Goal: Task Accomplishment & Management: Manage account settings

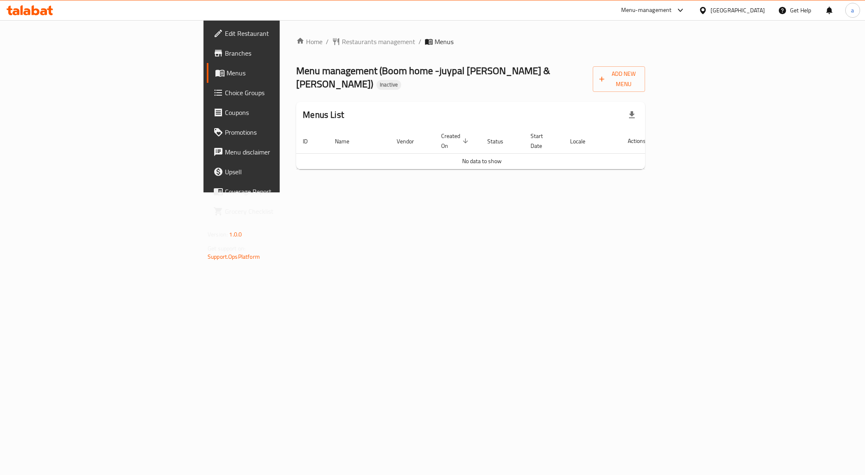
click at [226, 77] on span "Menus" at bounding box center [283, 73] width 115 height 10
click at [638, 76] on span "Add New Menu" at bounding box center [618, 79] width 39 height 21
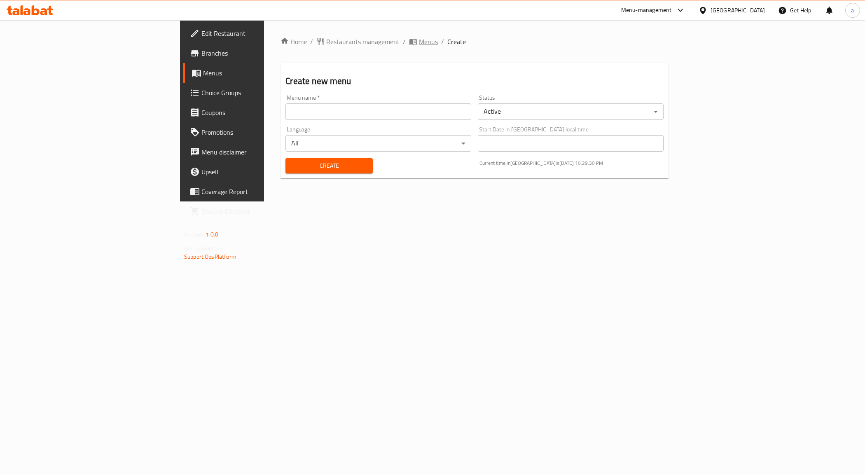
click at [419, 40] on span "Menus" at bounding box center [428, 42] width 19 height 10
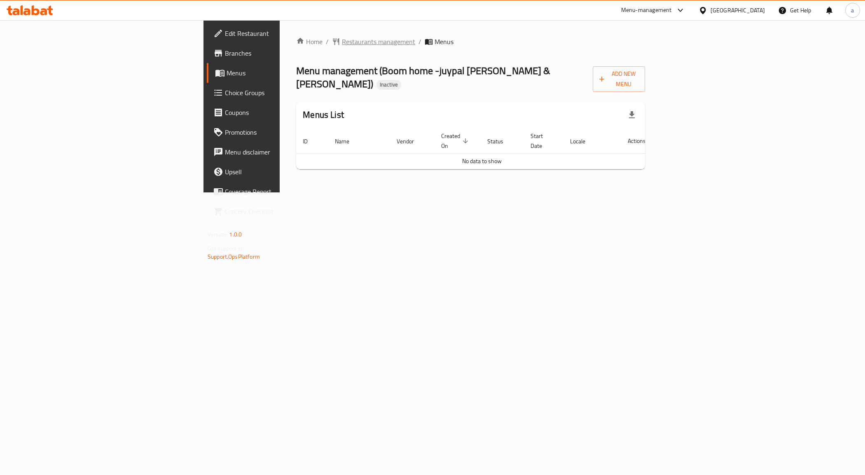
click at [342, 38] on span "Restaurants management" at bounding box center [378, 42] width 73 height 10
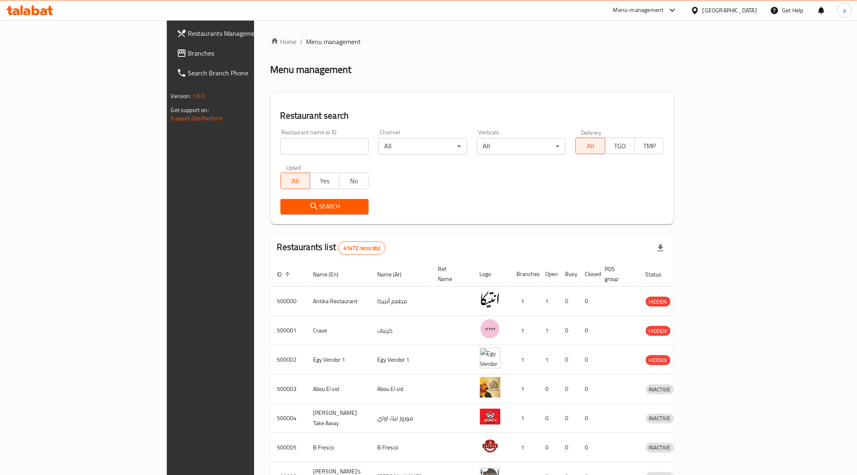
click at [188, 54] on span "Branches" at bounding box center [245, 53] width 115 height 10
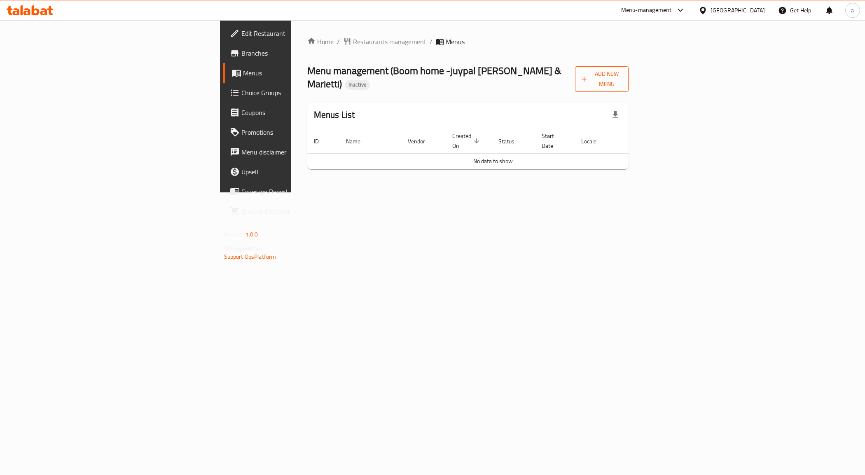
click at [588, 76] on icon "button" at bounding box center [584, 79] width 8 height 8
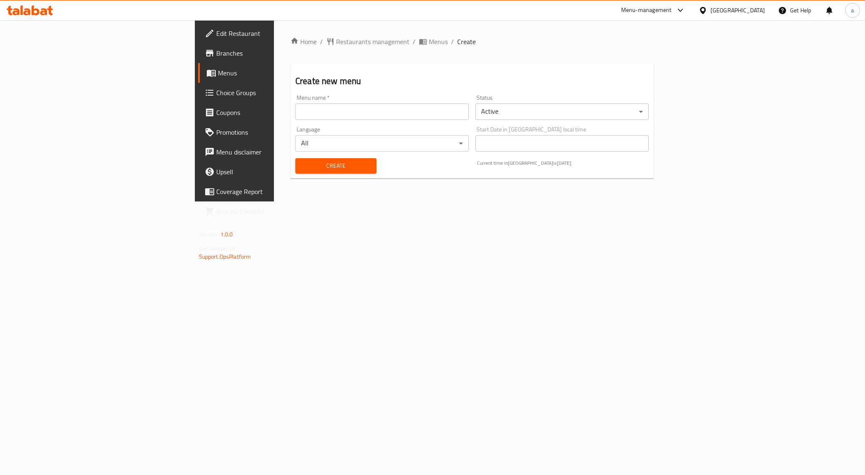
click at [295, 105] on input "text" at bounding box center [381, 111] width 173 height 16
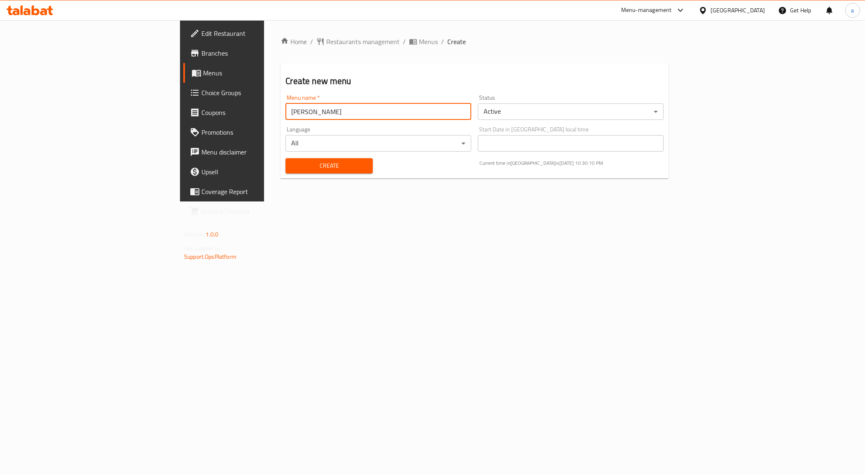
click at [285, 103] on input "[PERSON_NAME]" at bounding box center [378, 111] width 186 height 16
click at [285, 115] on input "[PERSON_NAME]" at bounding box center [378, 111] width 186 height 16
click at [355, 201] on div "Home / Restaurants management / Menus / Create Create new menu Menu name   * [P…" at bounding box center [474, 110] width 421 height 181
click at [285, 110] on input "[PERSON_NAME] [DATE]" at bounding box center [378, 111] width 186 height 16
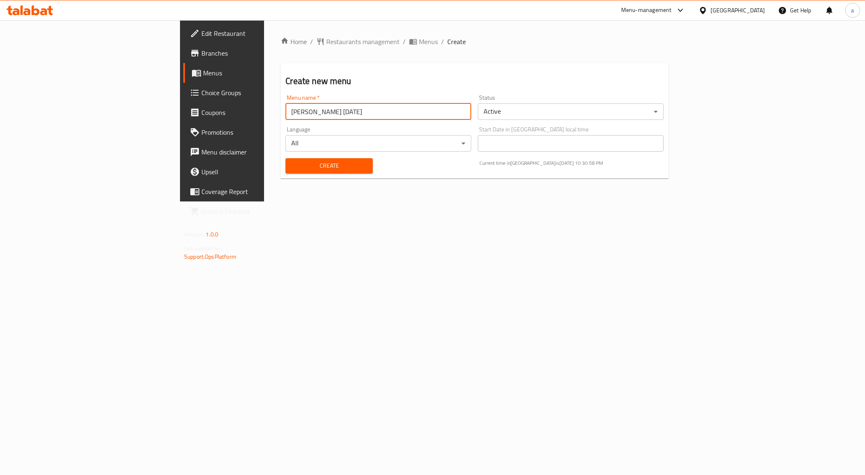
click at [285, 110] on input "[PERSON_NAME] [DATE]" at bounding box center [378, 111] width 186 height 16
type input "Menu"
click at [292, 161] on span "Create" at bounding box center [329, 166] width 74 height 10
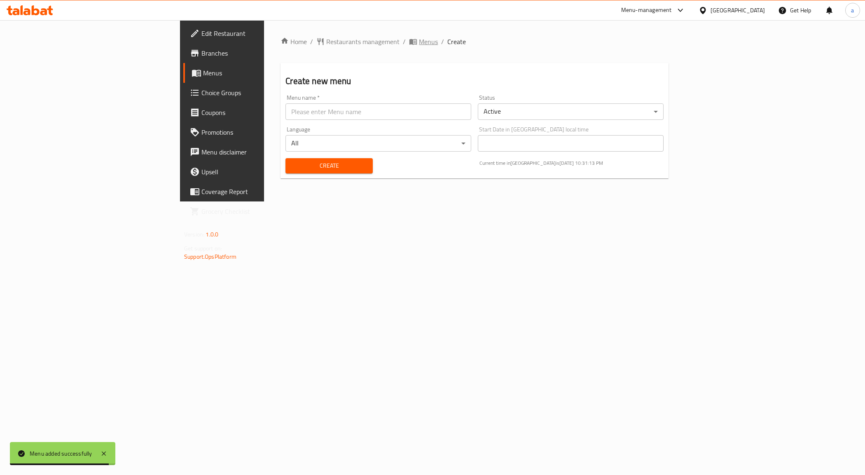
click at [419, 37] on span "Menus" at bounding box center [428, 42] width 19 height 10
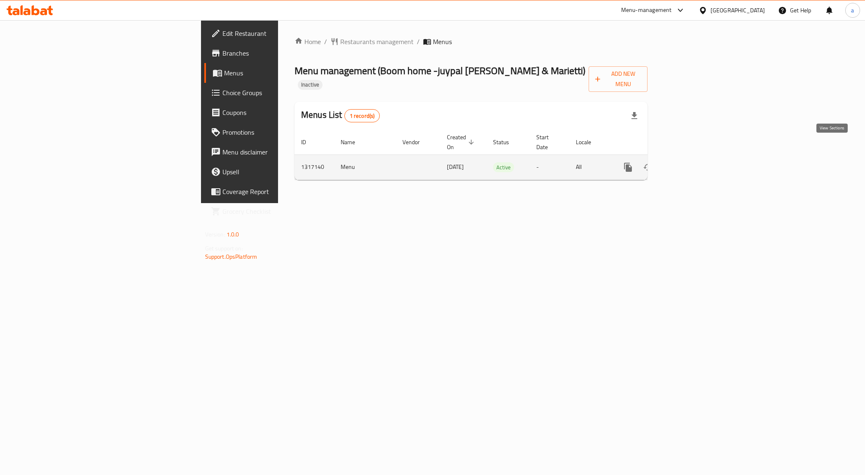
click at [692, 162] on icon "enhanced table" at bounding box center [687, 167] width 10 height 10
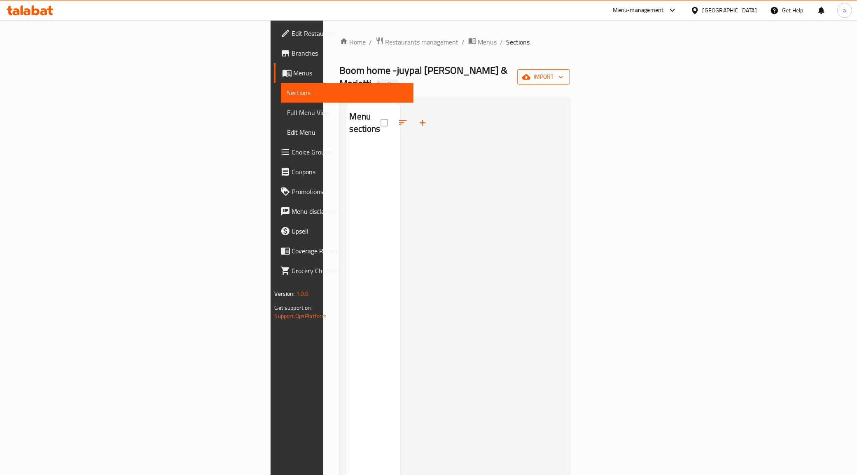
click at [563, 73] on span "import" at bounding box center [544, 77] width 40 height 10
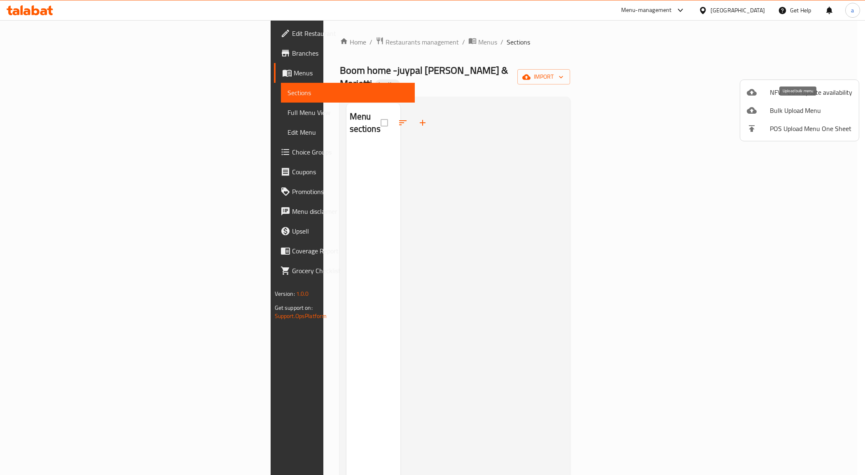
click at [793, 112] on span "Bulk Upload Menu" at bounding box center [811, 110] width 82 height 10
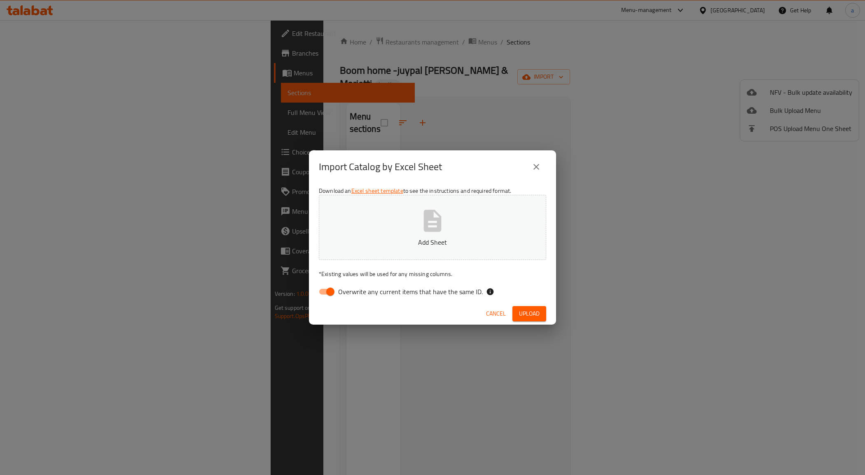
click at [328, 294] on input "Overwrite any current items that have the same ID." at bounding box center [330, 292] width 47 height 16
checkbox input "false"
click at [521, 313] on span "Upload" at bounding box center [529, 313] width 21 height 10
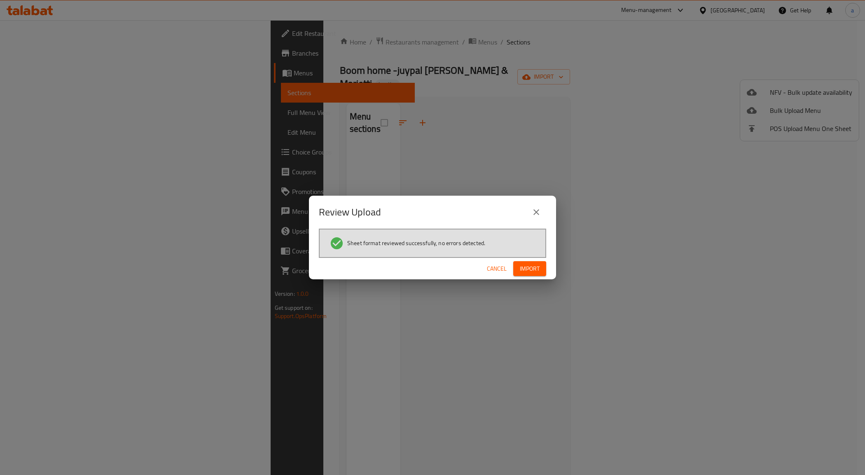
click at [528, 264] on span "Import" at bounding box center [530, 269] width 20 height 10
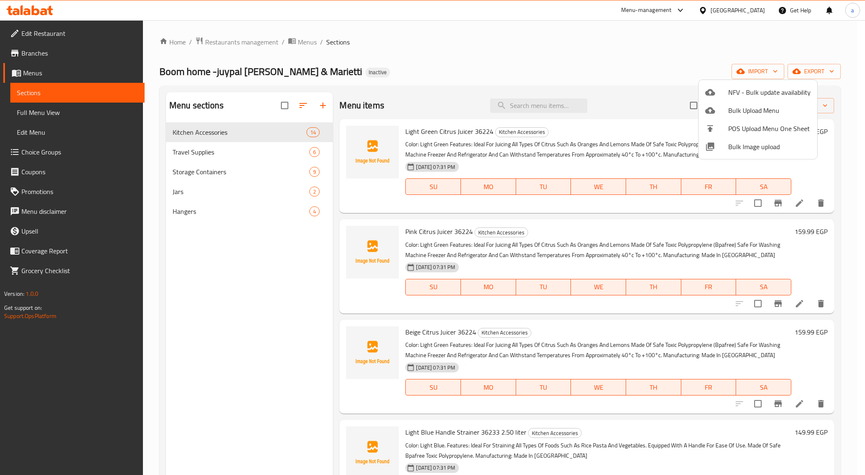
click at [47, 113] on div at bounding box center [432, 237] width 865 height 475
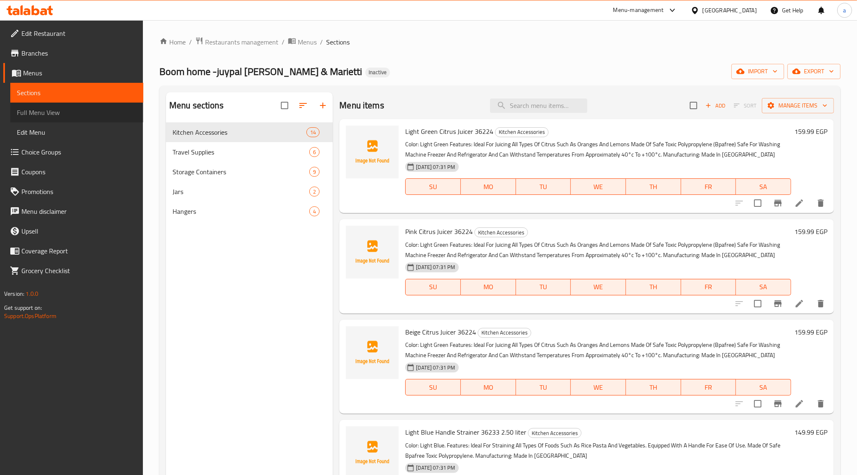
click at [53, 110] on span "Full Menu View" at bounding box center [77, 112] width 120 height 10
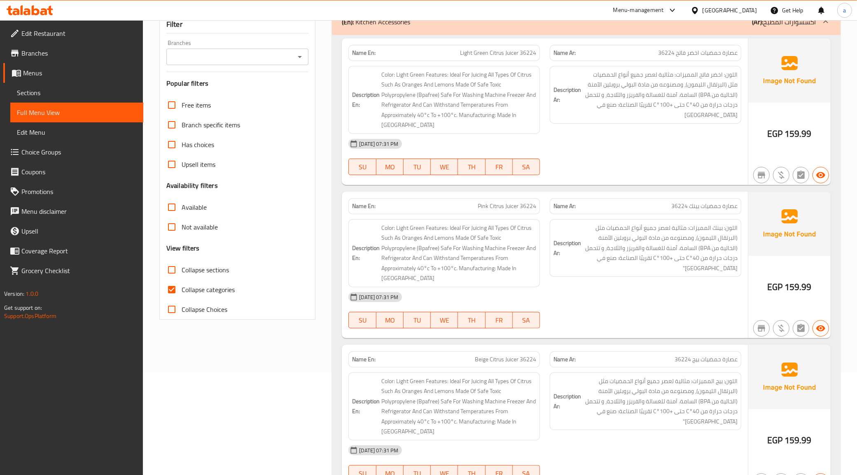
scroll to position [51, 0]
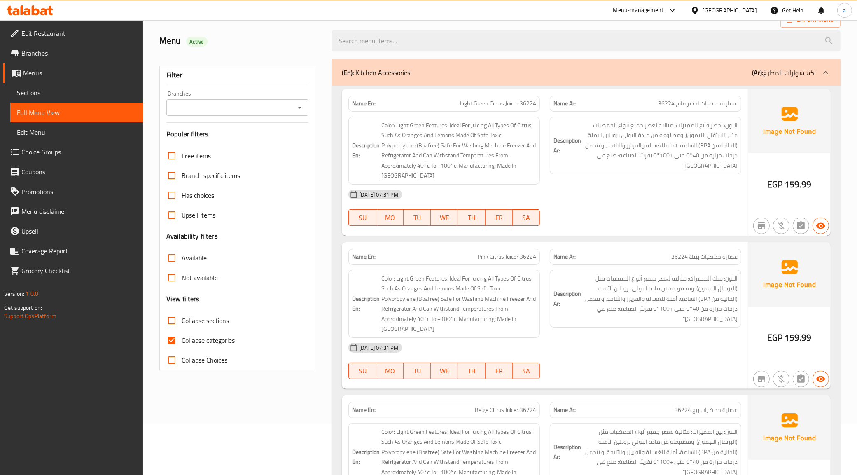
click at [221, 332] on label "Collapse categories" at bounding box center [198, 340] width 73 height 20
click at [182, 332] on input "Collapse categories" at bounding box center [172, 340] width 20 height 20
checkbox input "false"
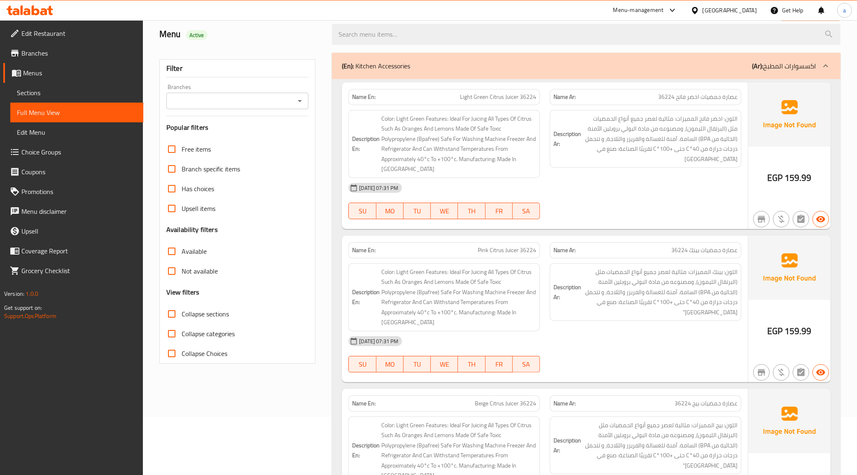
scroll to position [4, 0]
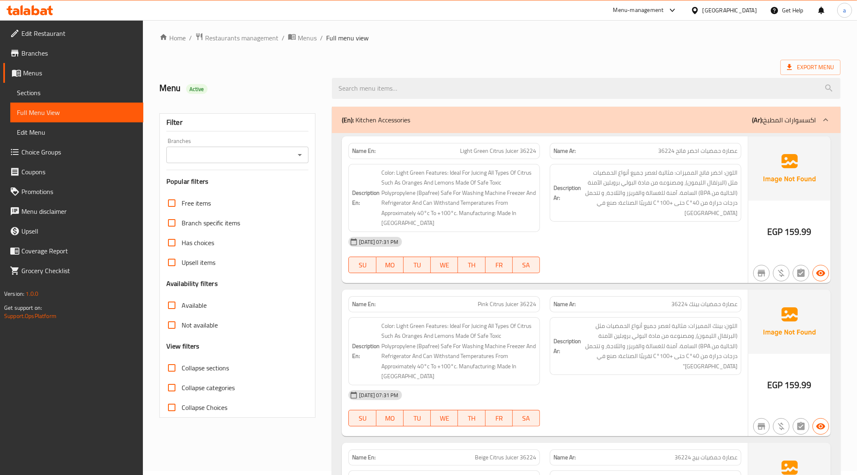
click at [547, 63] on div "Export Menu" at bounding box center [499, 67] width 681 height 15
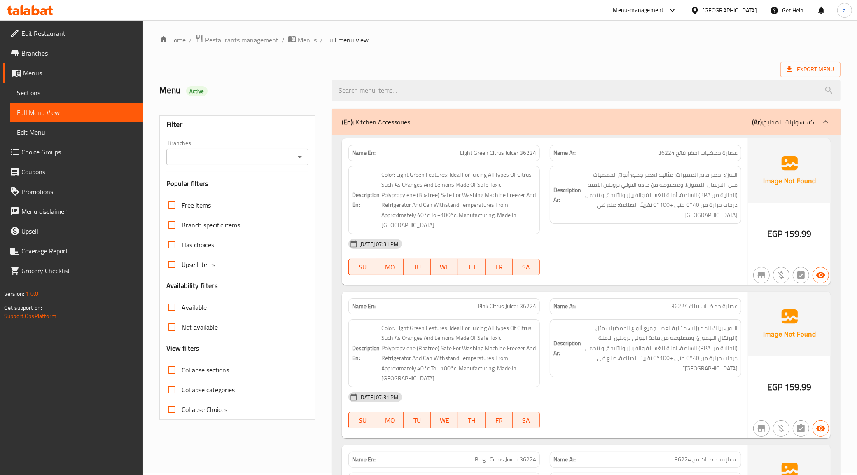
scroll to position [0, 0]
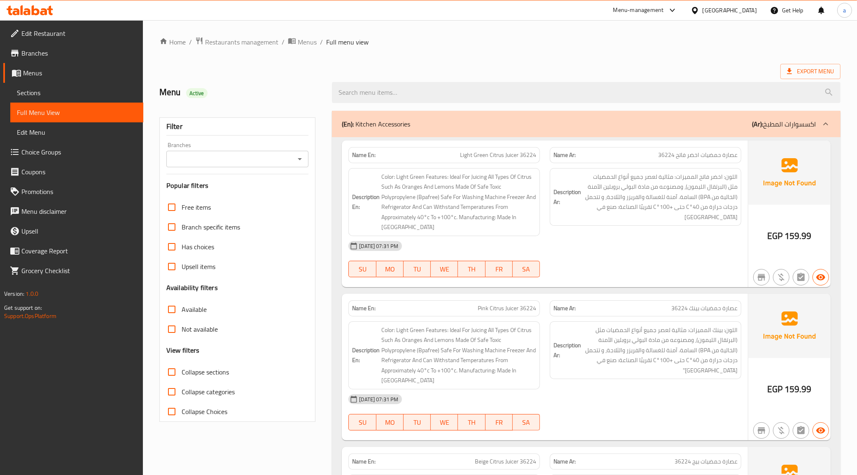
click at [268, 229] on div "Branch specific items" at bounding box center [237, 227] width 142 height 20
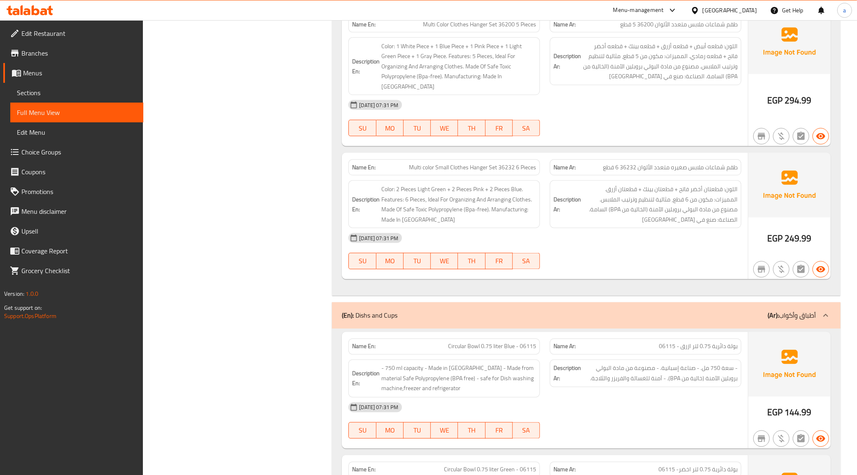
scroll to position [4890, 0]
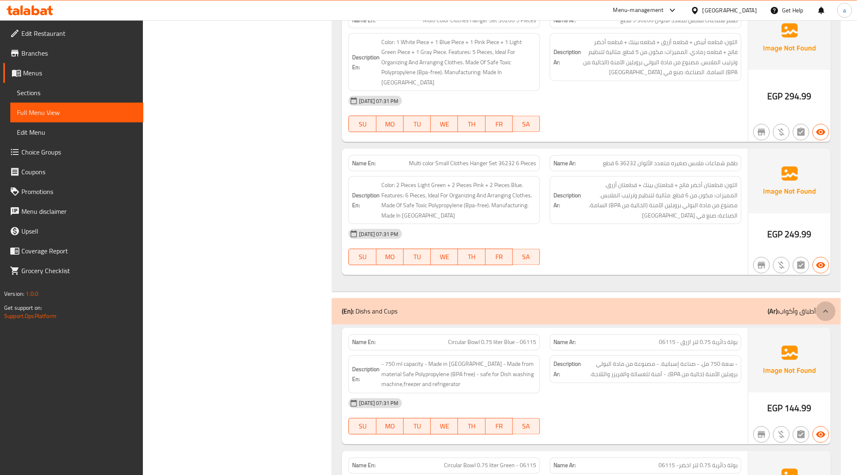
click at [823, 306] on icon at bounding box center [826, 311] width 10 height 10
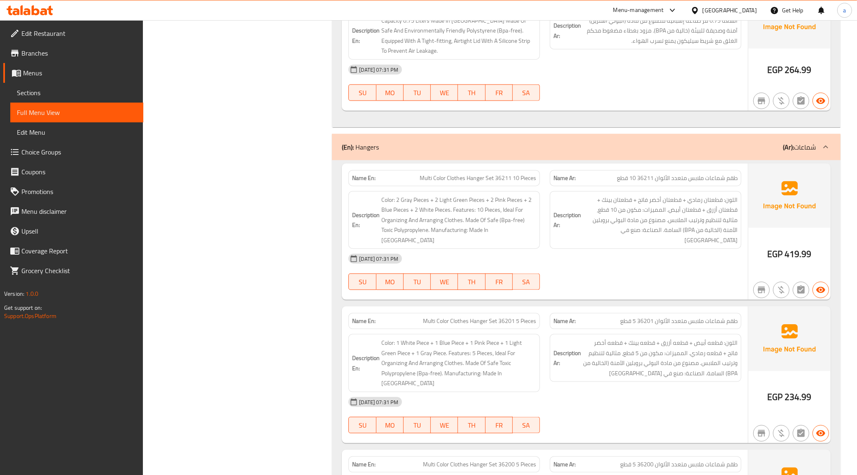
scroll to position [4351, 0]
